Goal: Information Seeking & Learning: Stay updated

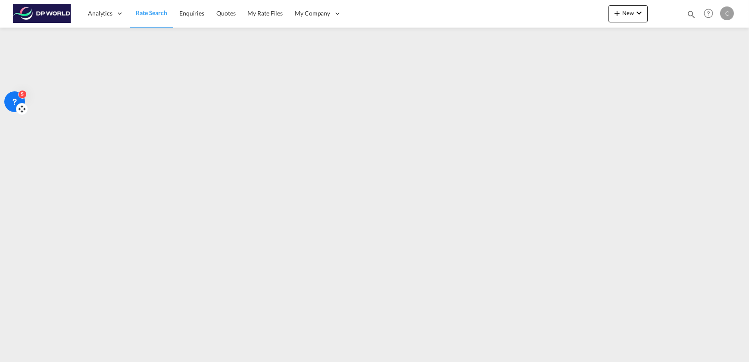
click at [17, 91] on div "5" at bounding box center [14, 101] width 21 height 21
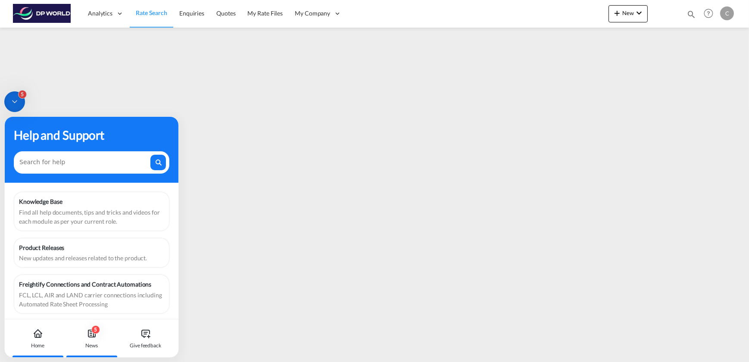
click at [92, 338] on icon at bounding box center [92, 334] width 10 height 10
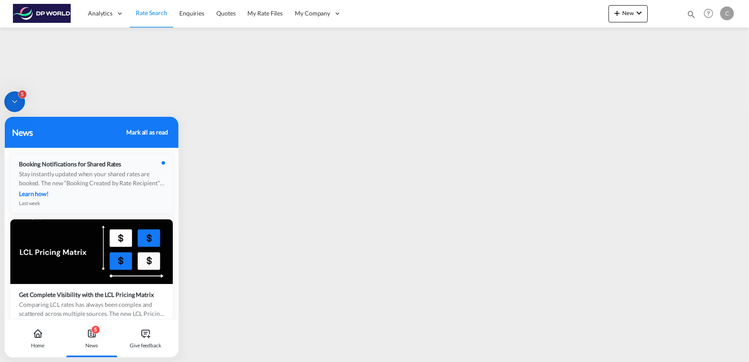
click at [108, 183] on div "Stay instantly updated when your shared rates are booked. The new “Booking Crea…" at bounding box center [91, 178] width 145 height 18
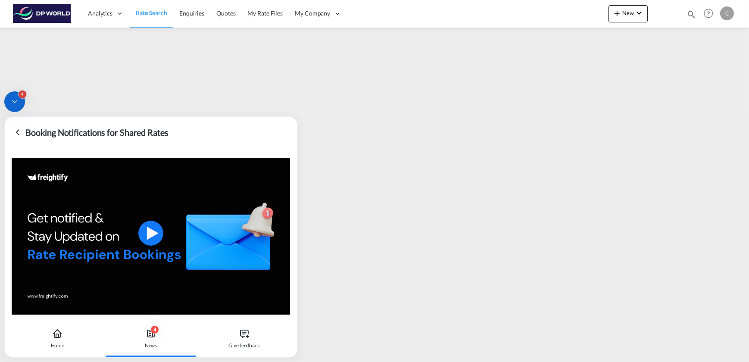
click at [154, 336] on icon at bounding box center [150, 333] width 7 height 7
click at [154, 334] on icon at bounding box center [150, 333] width 7 height 7
click at [213, 117] on div "Booking Notifications for Shared Rates" at bounding box center [151, 132] width 292 height 31
click at [10, 100] on icon at bounding box center [14, 101] width 9 height 9
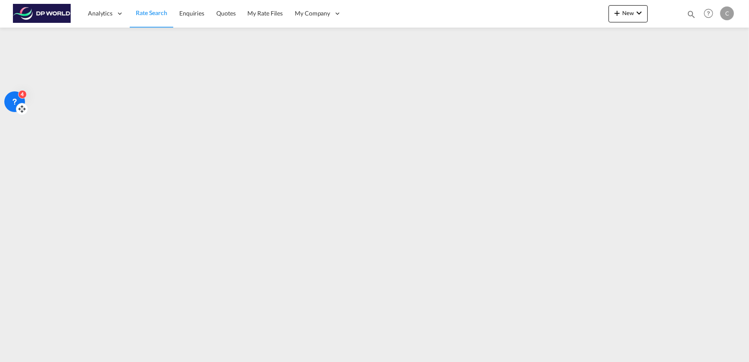
click at [17, 99] on icon at bounding box center [14, 101] width 9 height 9
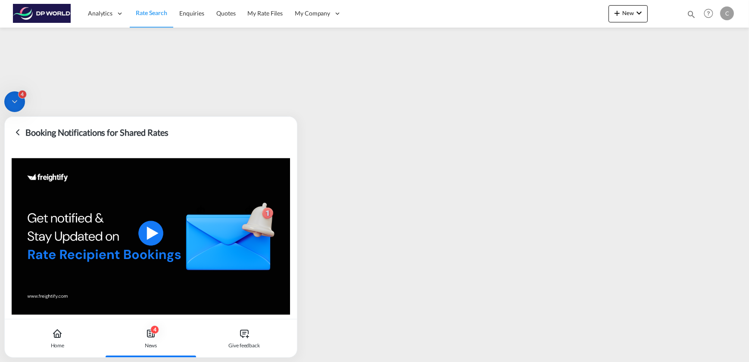
click at [21, 94] on div "4" at bounding box center [22, 94] width 9 height 9
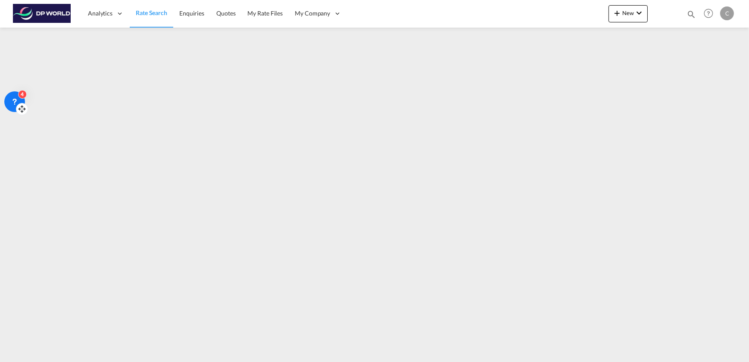
click at [20, 108] on icon at bounding box center [22, 109] width 9 height 9
click at [7, 93] on div "4" at bounding box center [14, 86] width 21 height 21
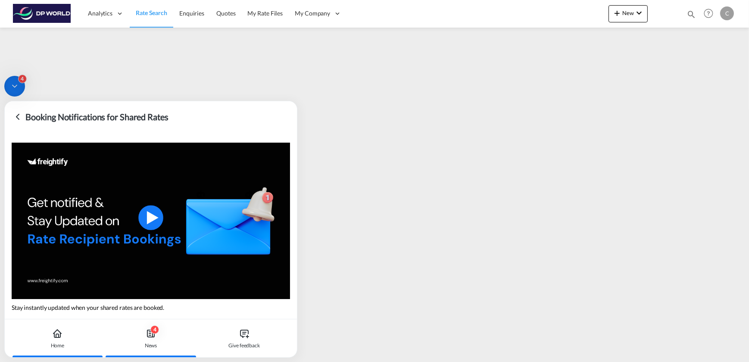
click at [60, 334] on icon at bounding box center [57, 334] width 10 height 10
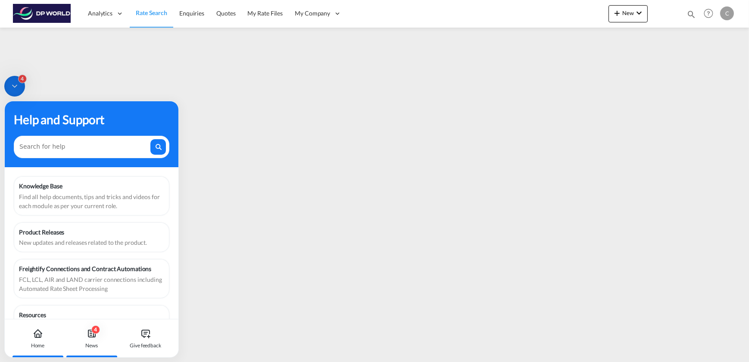
click at [97, 332] on div "4" at bounding box center [95, 330] width 9 height 9
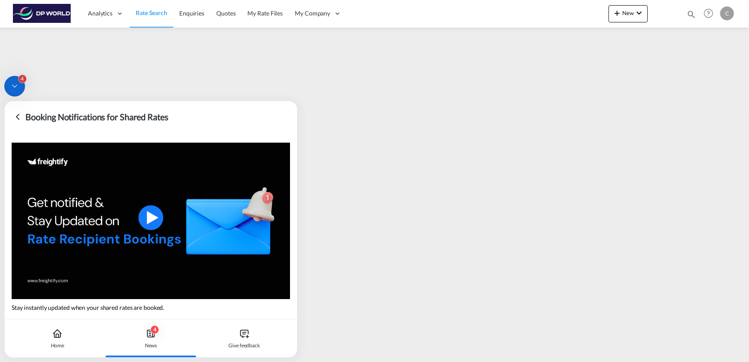
click at [19, 118] on icon at bounding box center [18, 117] width 10 height 10
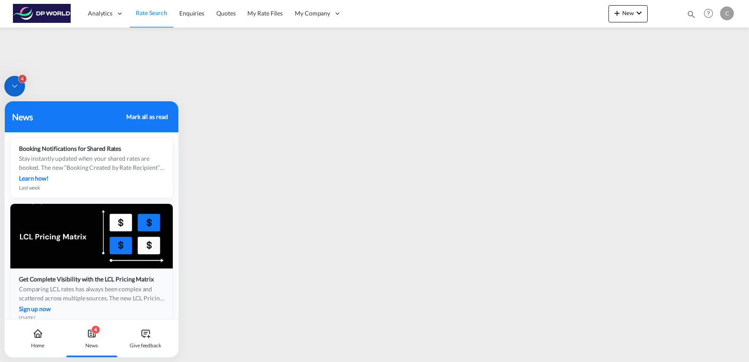
scroll to position [78, 0]
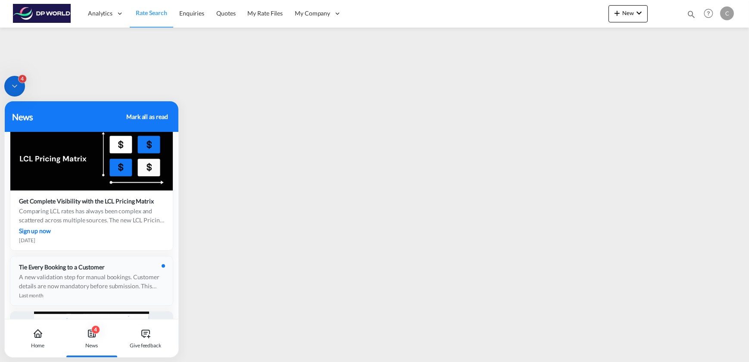
click at [97, 273] on div "A new validation step for manual bookings. Customer details are now mandatory b…" at bounding box center [91, 282] width 145 height 18
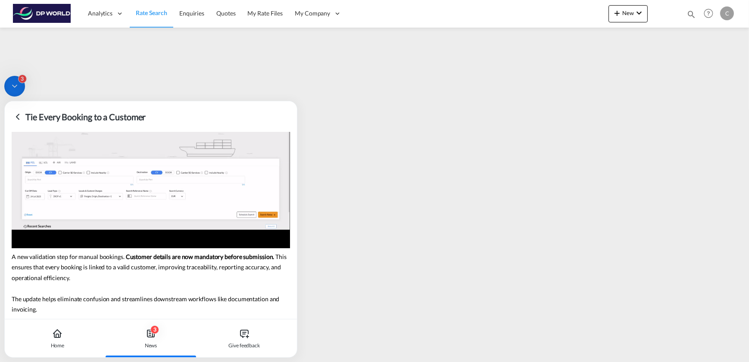
scroll to position [0, 0]
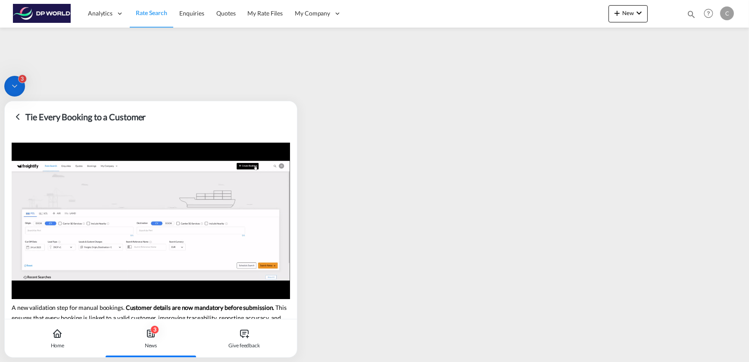
click at [17, 113] on icon at bounding box center [18, 117] width 10 height 10
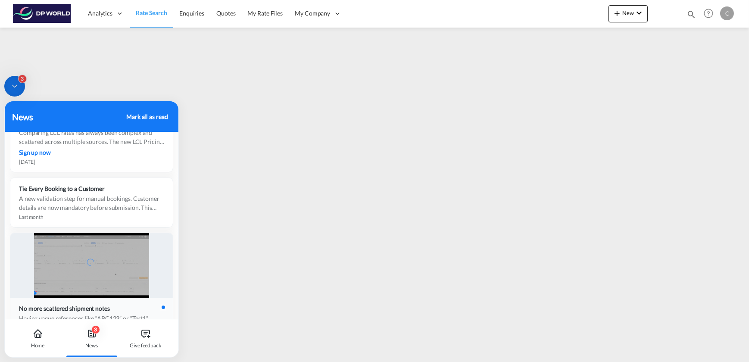
scroll to position [196, 0]
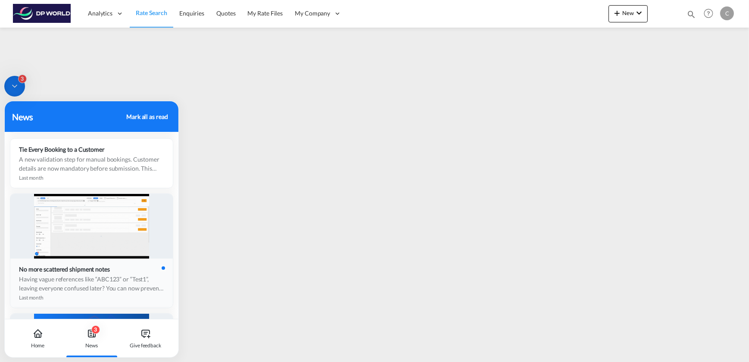
click at [96, 277] on div "Having vague references like “ABC123” or “Test1”, leaving everyone confused lat…" at bounding box center [91, 284] width 145 height 18
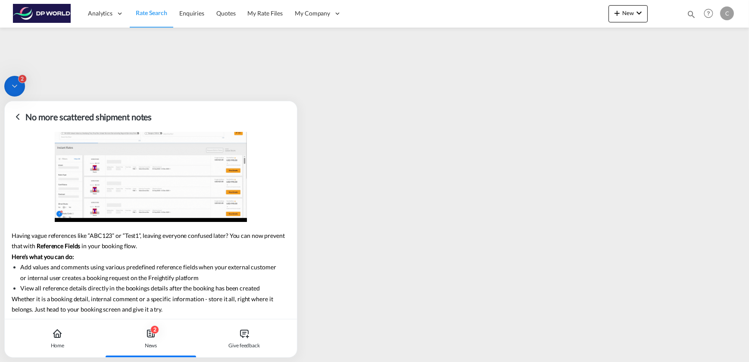
scroll to position [0, 0]
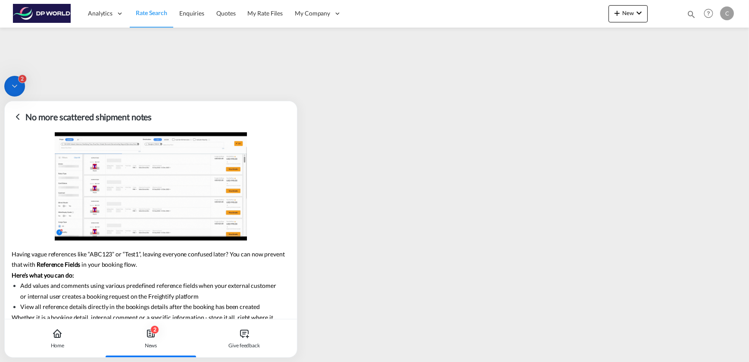
click at [17, 116] on icon at bounding box center [18, 117] width 10 height 10
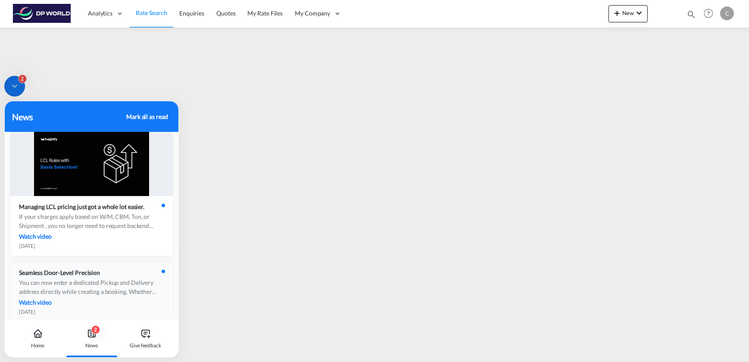
scroll to position [509, 0]
click at [73, 212] on div "If your charges apply based on W/M, CBM, Ton, or Shipment , you no longer need …" at bounding box center [91, 221] width 145 height 18
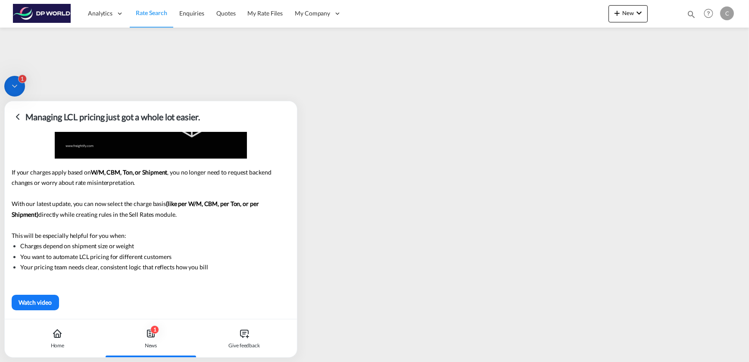
scroll to position [0, 0]
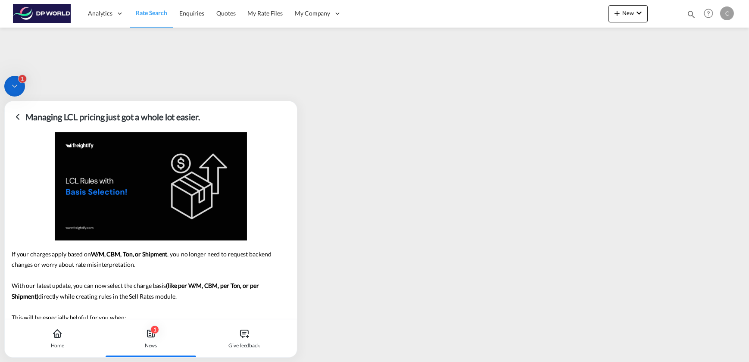
click at [16, 115] on icon at bounding box center [18, 117] width 10 height 10
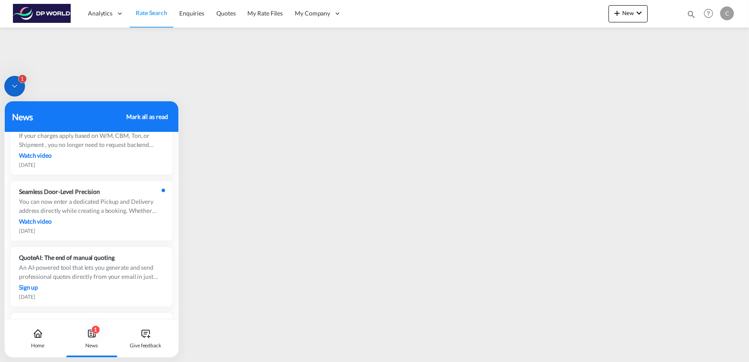
scroll to position [588, 0]
click at [70, 211] on div "You can now enter a dedicated Pickup and Delivery address directly while creati…" at bounding box center [91, 208] width 145 height 18
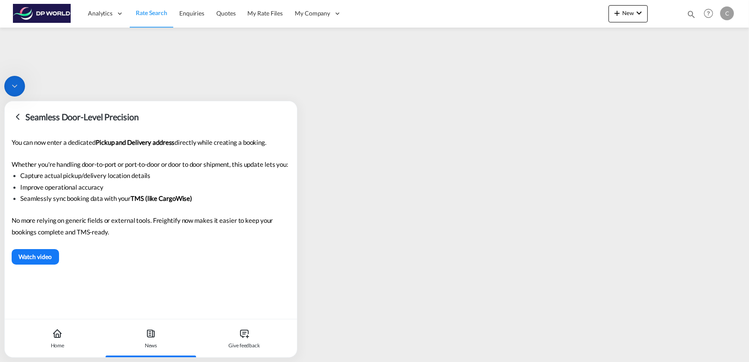
scroll to position [0, 0]
click at [17, 114] on icon at bounding box center [18, 117] width 10 height 10
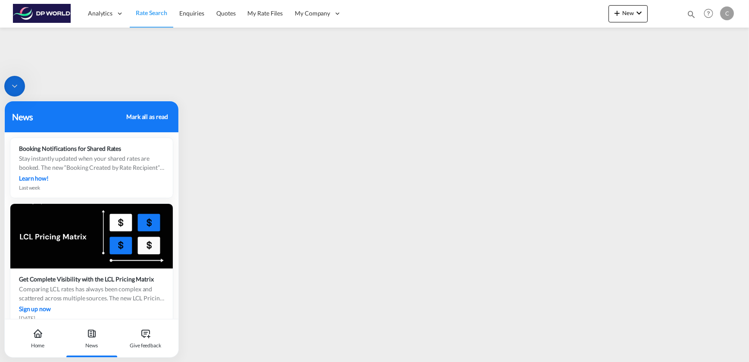
click at [11, 87] on icon at bounding box center [14, 86] width 9 height 9
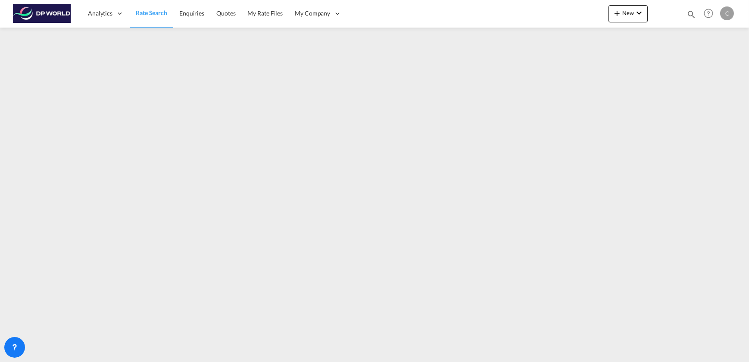
drag, startPoint x: 22, startPoint y: 256, endPoint x: 3, endPoint y: 364, distance: 109.0
click at [3, 362] on html "Analytics Dashboard Rate Search Enquiries Quotes My Rate Files" at bounding box center [374, 181] width 749 height 362
